Goal: Task Accomplishment & Management: Manage account settings

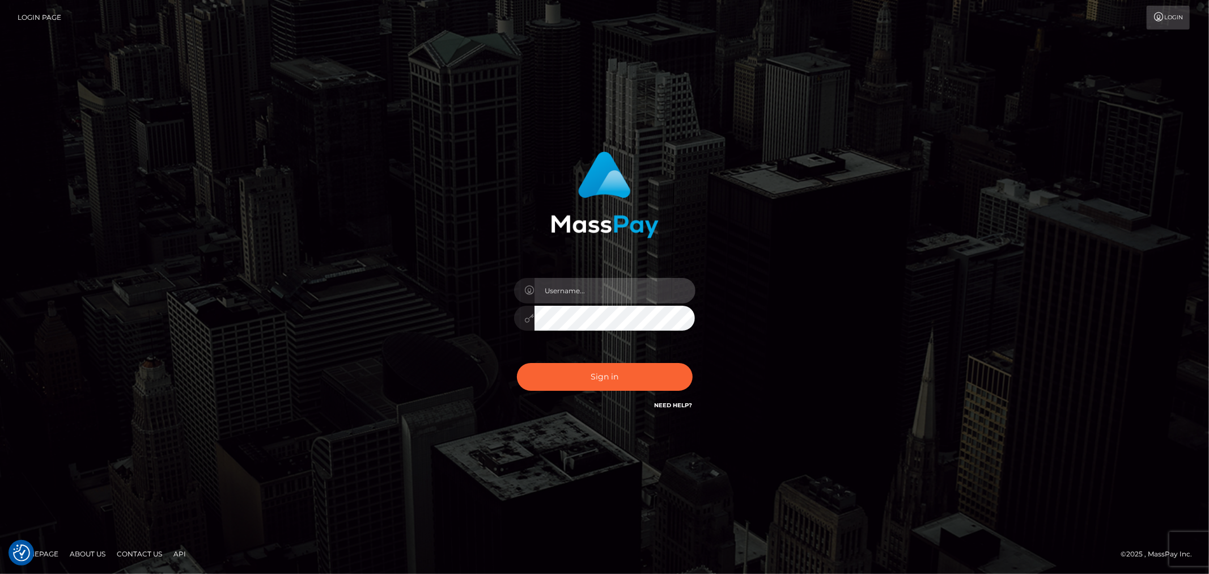
click at [641, 293] on input "text" at bounding box center [615, 291] width 161 height 26
type input "[PERSON_NAME].xcite"
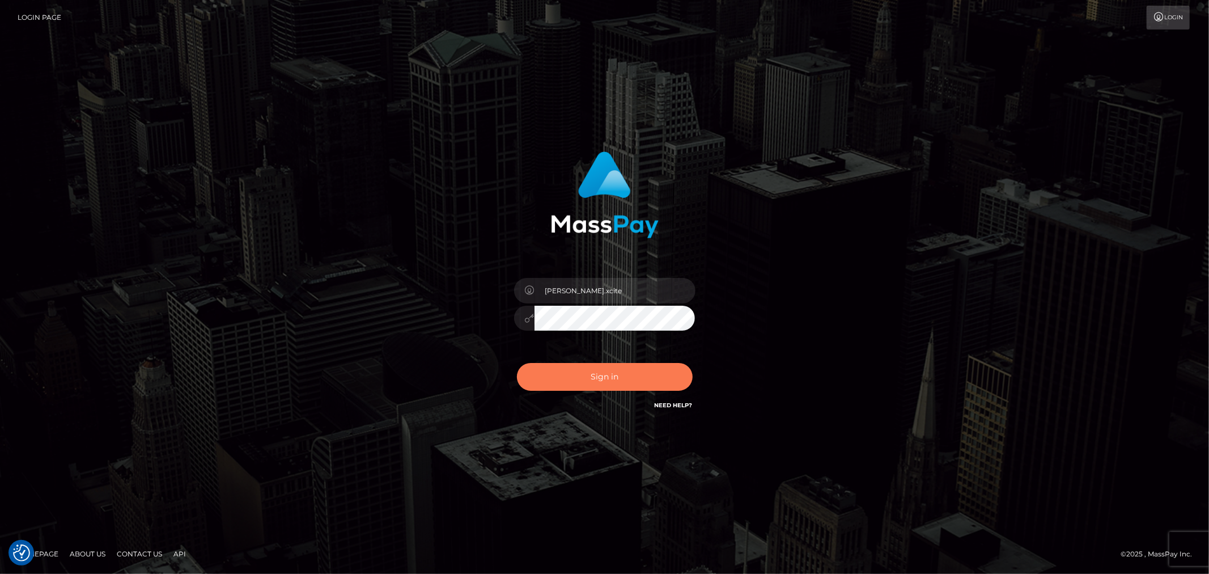
click at [636, 370] on button "Sign in" at bounding box center [605, 377] width 176 height 28
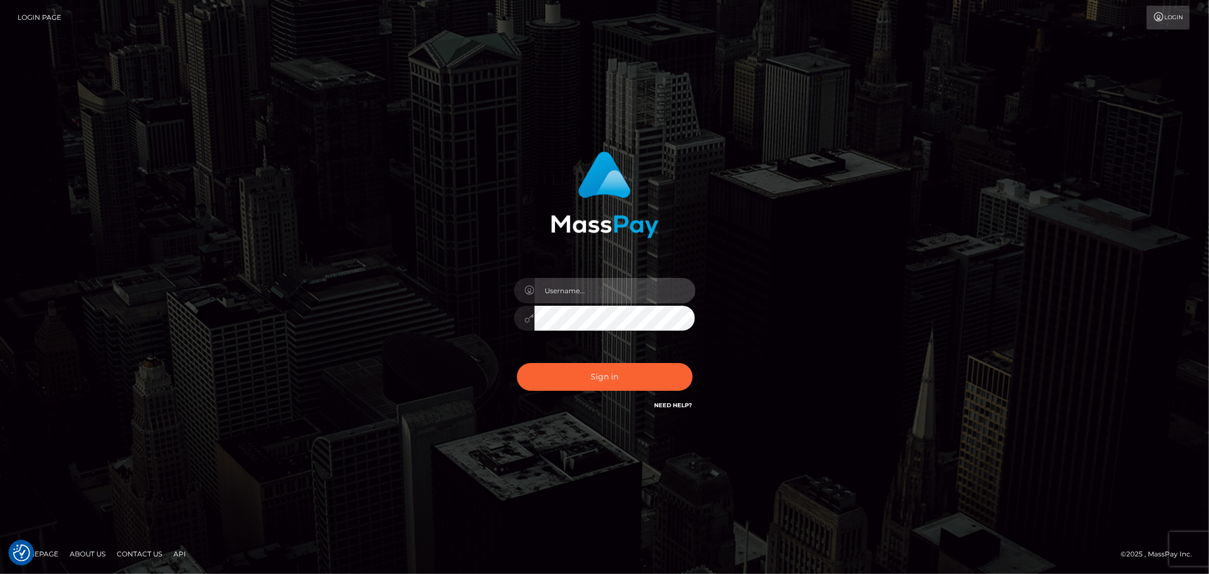
click at [613, 298] on input "text" at bounding box center [615, 291] width 161 height 26
type input "Raymundo.xcite"
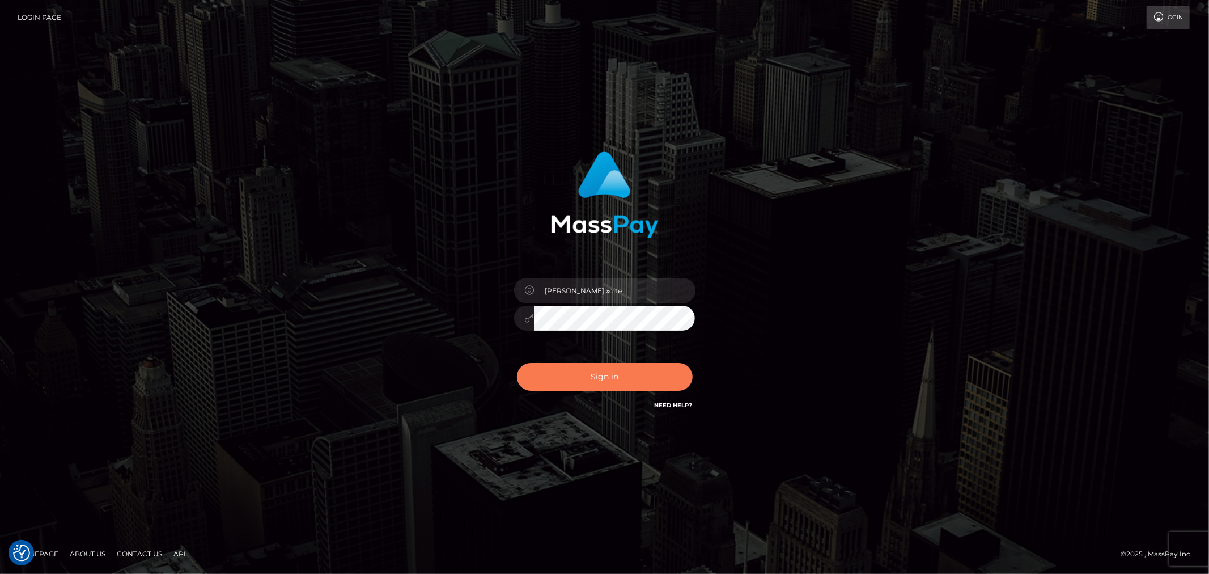
click at [608, 366] on button "Sign in" at bounding box center [605, 377] width 176 height 28
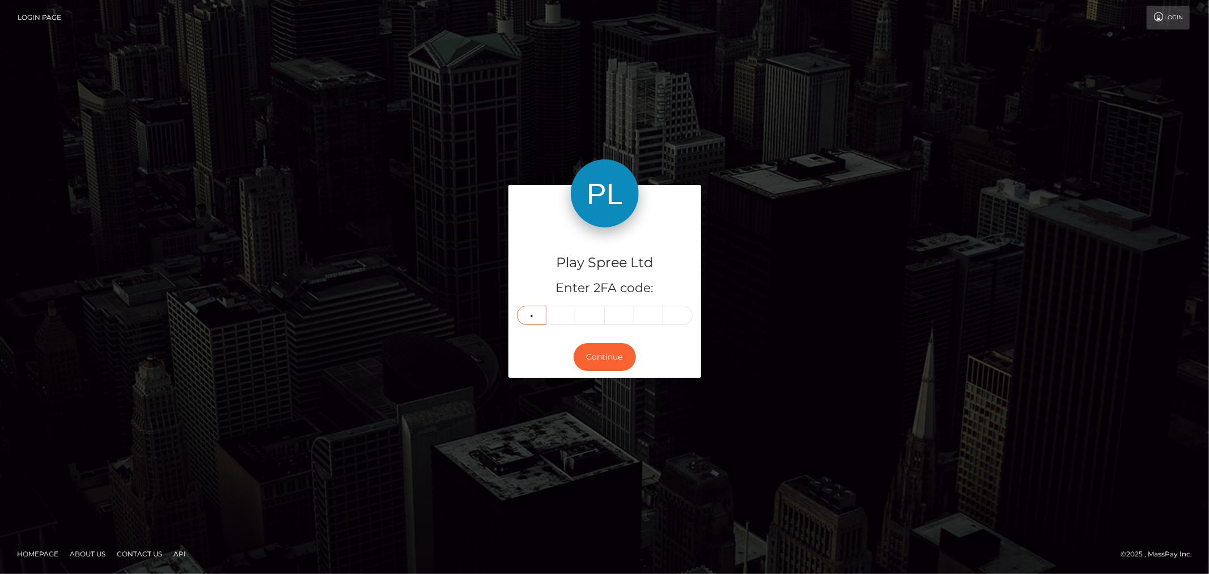
type input "4"
type input "1"
type input "9"
type input "5"
type input "1"
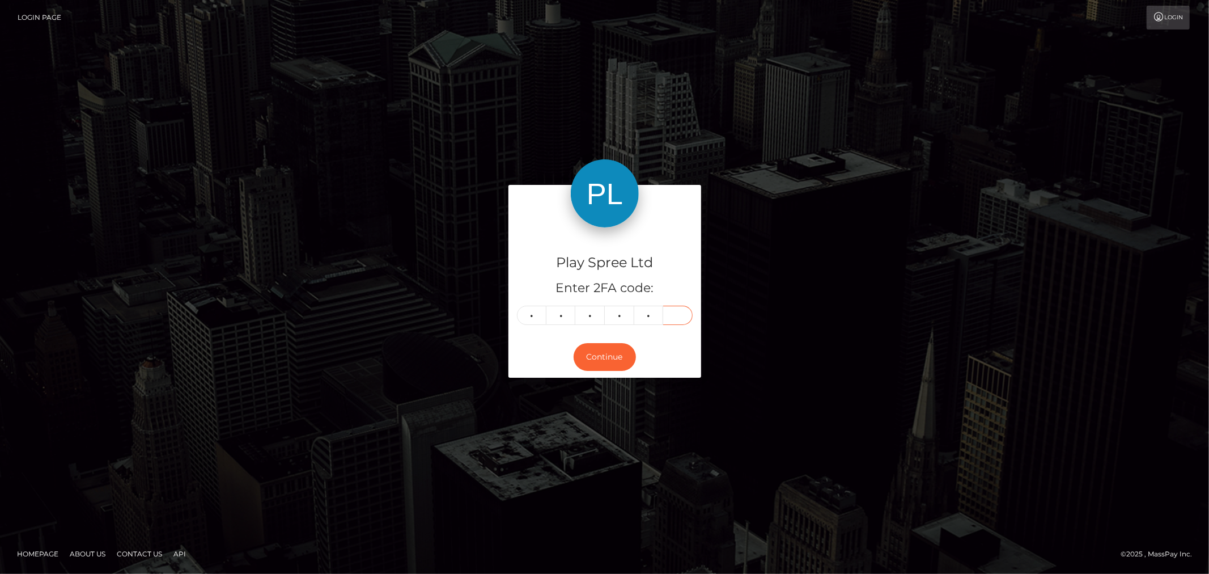
type input "5"
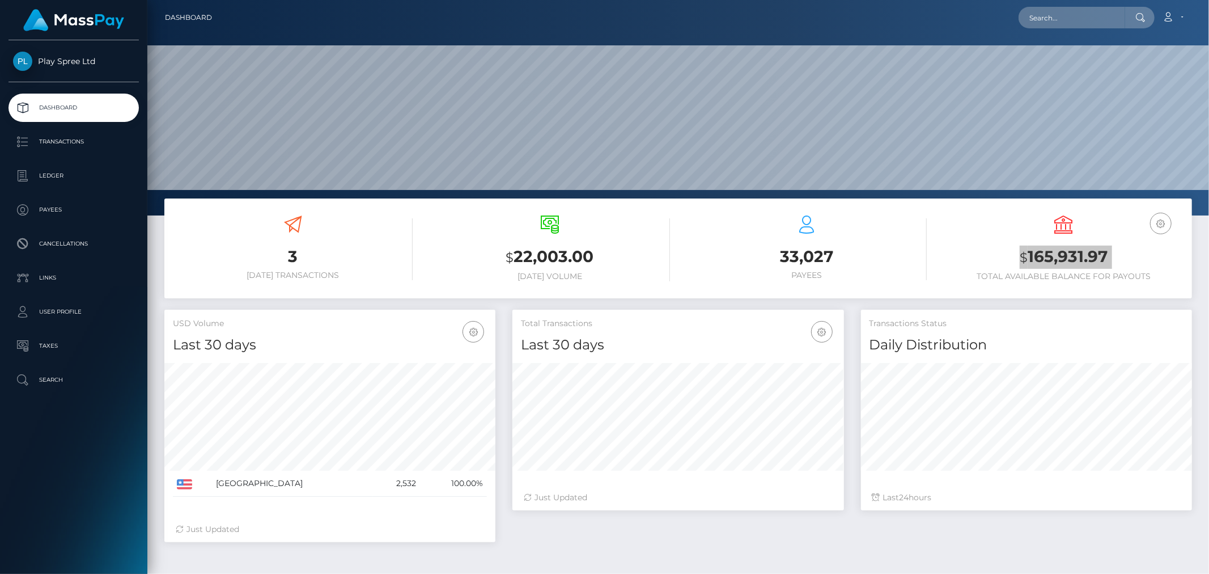
scroll to position [201, 331]
